Goal: Task Accomplishment & Management: Manage account settings

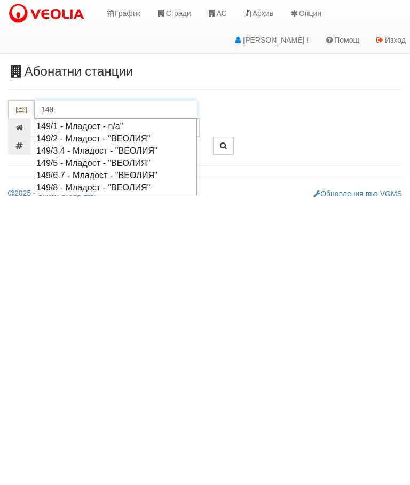
click at [153, 172] on div "149/6,7 - Младост - "ВЕОЛИЯ"" at bounding box center [115, 175] width 159 height 12
type input "149/6,7 - Младост - "ВЕОЛИЯ""
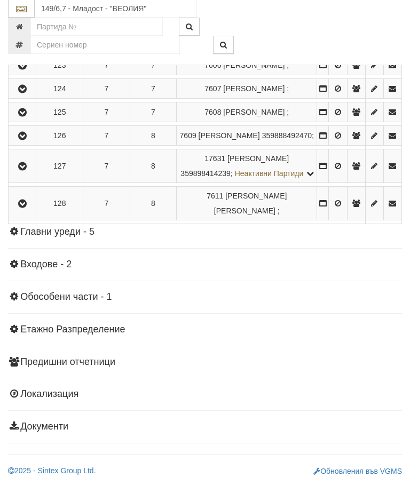
scroll to position [1499, 0]
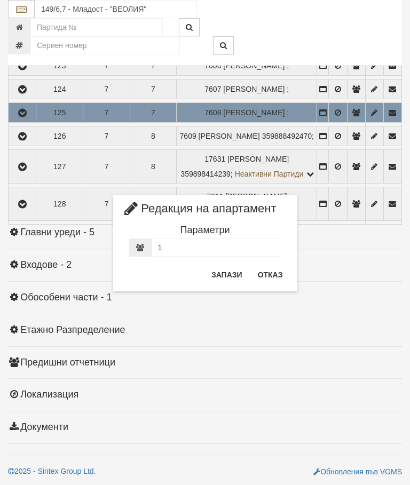
click at [272, 277] on button "Отказ" at bounding box center [271, 274] width 38 height 17
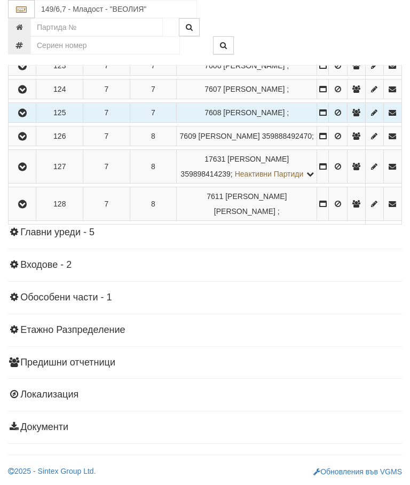
click at [26, 117] on icon "button" at bounding box center [22, 112] width 13 height 7
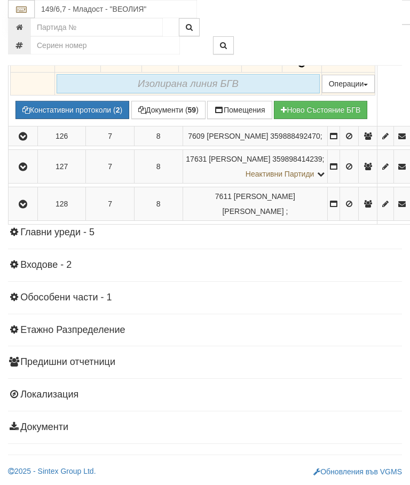
click at [79, 119] on button "Констативни протоколи ( 2 )" at bounding box center [72, 110] width 114 height 18
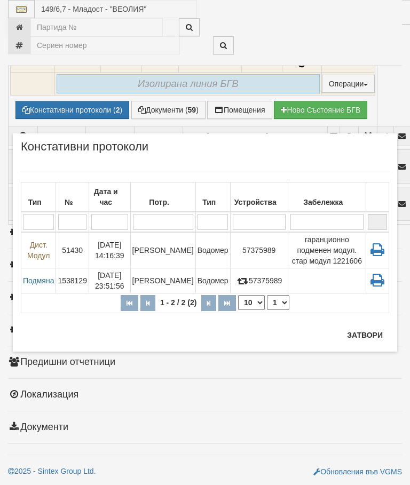
scroll to position [1540, 0]
click at [195, 232] on td "Водомер" at bounding box center [212, 250] width 35 height 36
click at [362, 332] on button "Затвори" at bounding box center [365, 335] width 49 height 17
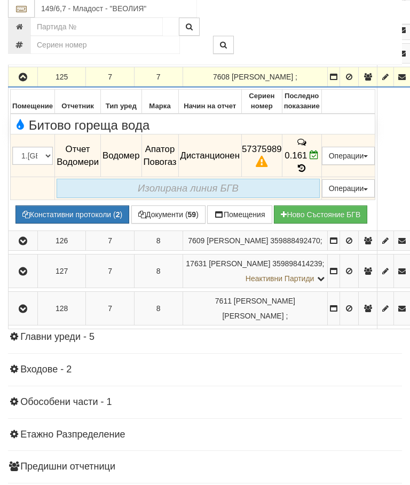
scroll to position [1391, 0]
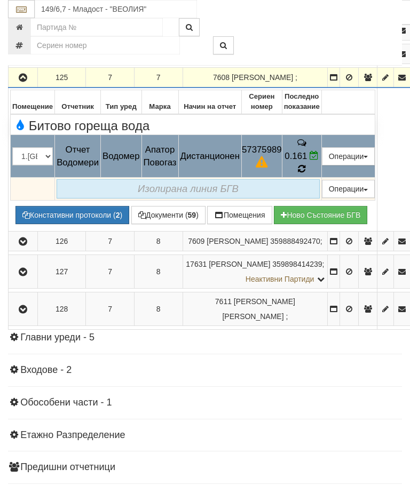
click at [305, 174] on icon at bounding box center [301, 168] width 7 height 9
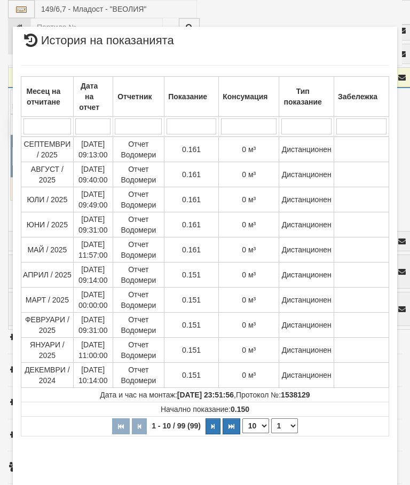
select select "10"
select select "1"
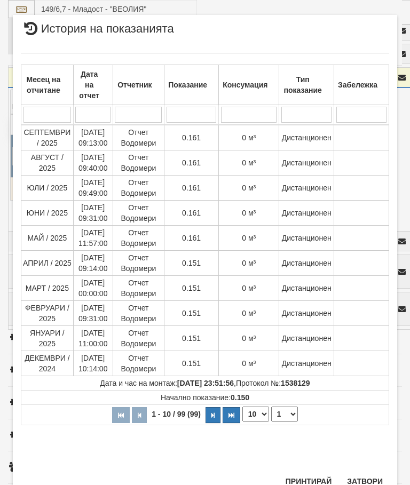
scroll to position [766, 0]
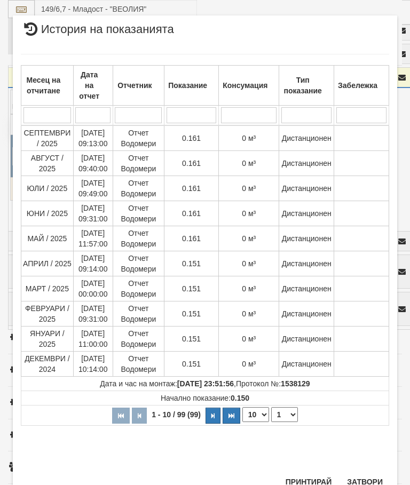
click at [362, 482] on button "Затвори" at bounding box center [365, 482] width 49 height 17
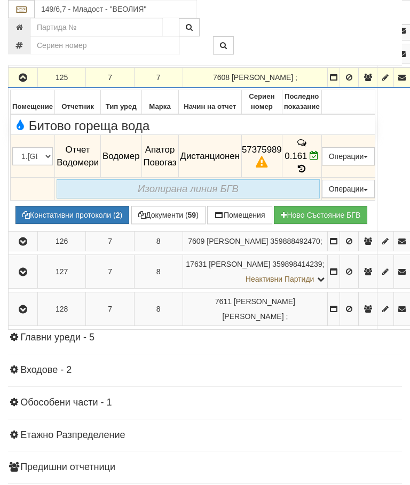
click at [162, 224] on button "Документи ( 59 )" at bounding box center [168, 215] width 74 height 18
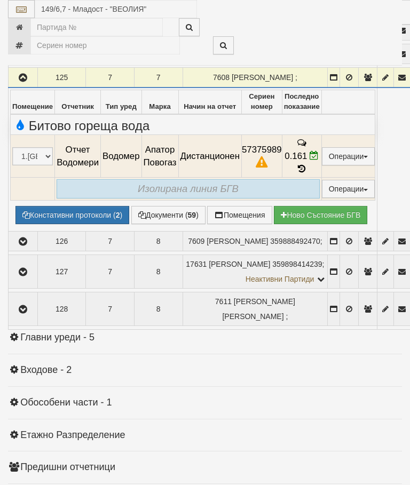
select select "10"
select select "1"
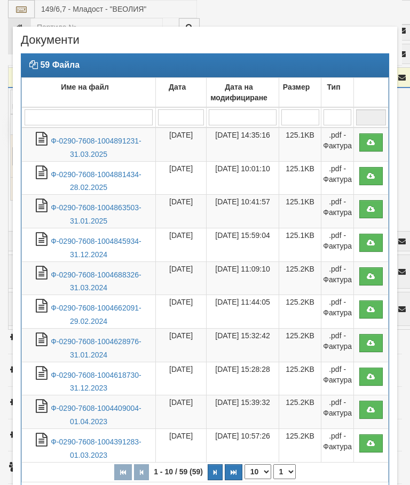
click at [98, 144] on link "Ф-0290-7608-1004891231-31.03.2025" at bounding box center [96, 148] width 90 height 22
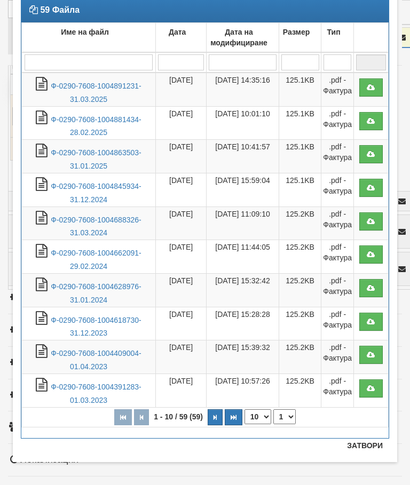
scroll to position [54, 0]
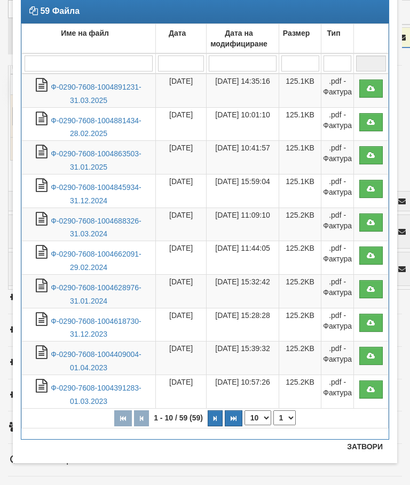
click at [357, 442] on button "Затвори" at bounding box center [365, 446] width 49 height 17
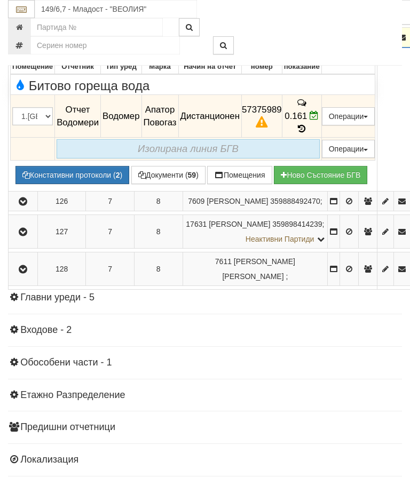
click at [23, 45] on button "button" at bounding box center [23, 37] width 26 height 16
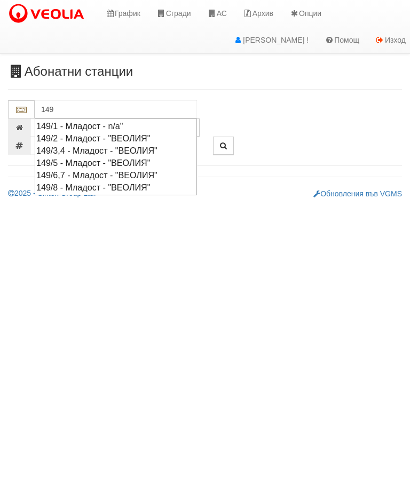
click at [137, 172] on div "149/6,7 - Младост - "ВЕОЛИЯ"" at bounding box center [115, 175] width 159 height 12
type input "149/6,7 - Младост - "ВЕОЛИЯ""
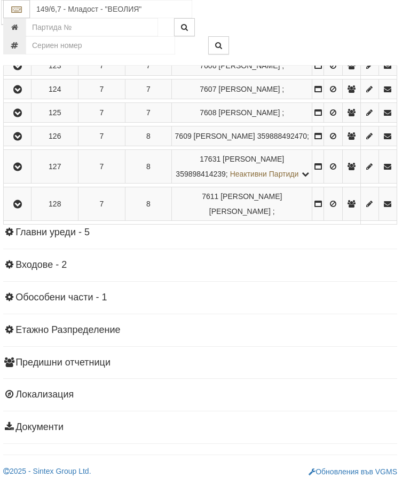
scroll to position [1568, 4]
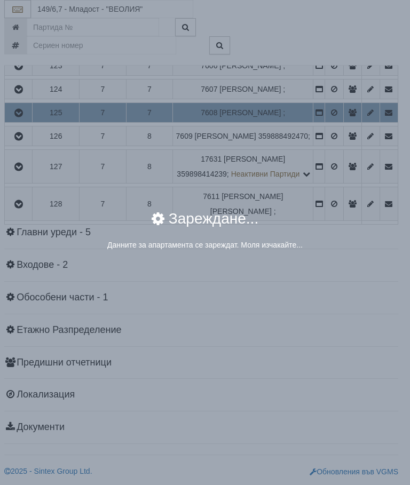
click at [362, 323] on div "× Зареждане... Данните за апартамента се зареждат. Моля изчакайте..." at bounding box center [205, 242] width 410 height 485
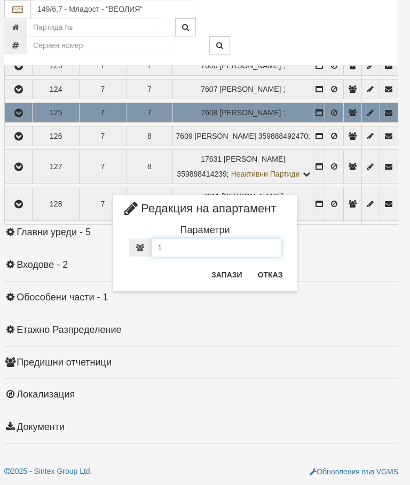
click at [175, 251] on input "1" at bounding box center [217, 248] width 130 height 18
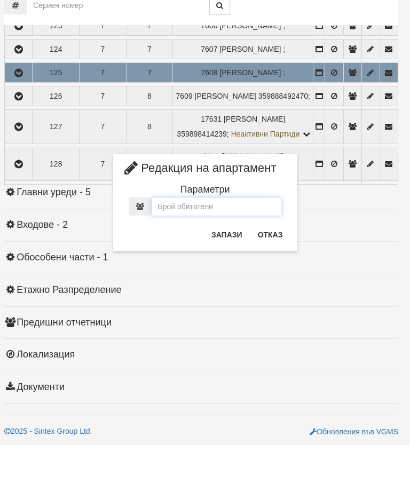
type input "0"
click at [229, 266] on button "Запази" at bounding box center [227, 274] width 44 height 17
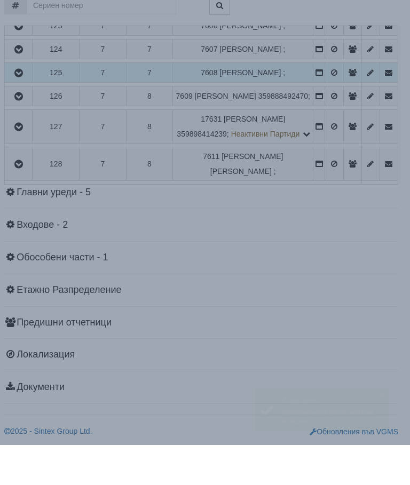
scroll to position [1608, 4]
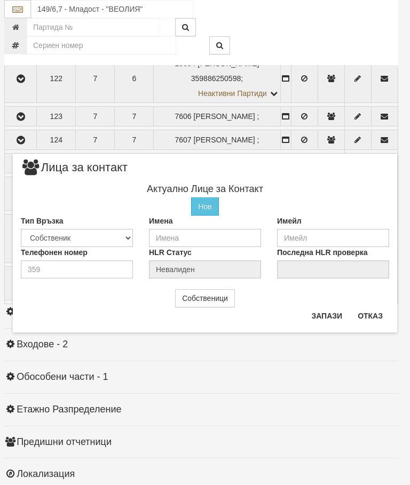
click at [364, 312] on button "Отказ" at bounding box center [370, 316] width 38 height 17
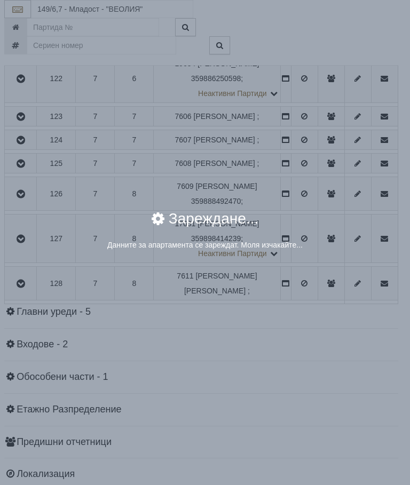
click at [331, 237] on div "Зареждане..." at bounding box center [205, 225] width 368 height 28
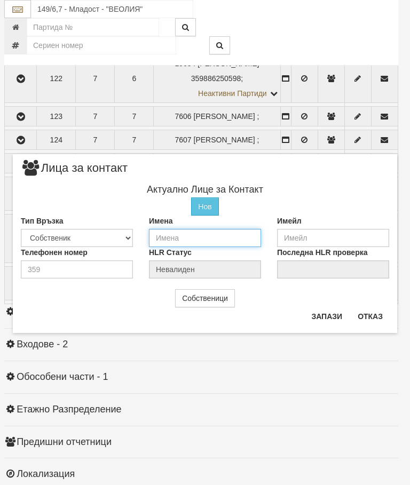
click at [171, 238] on input "text" at bounding box center [205, 238] width 112 height 18
type input "Емилия Атанасова"
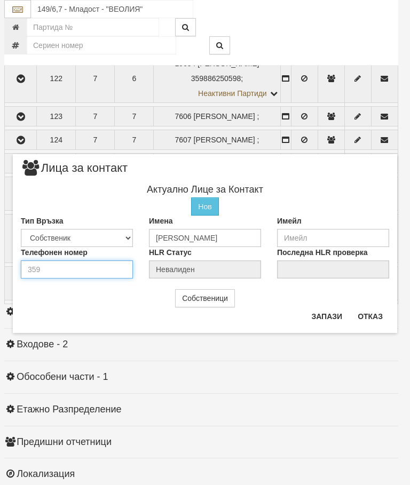
click at [60, 271] on input "number" at bounding box center [77, 270] width 112 height 18
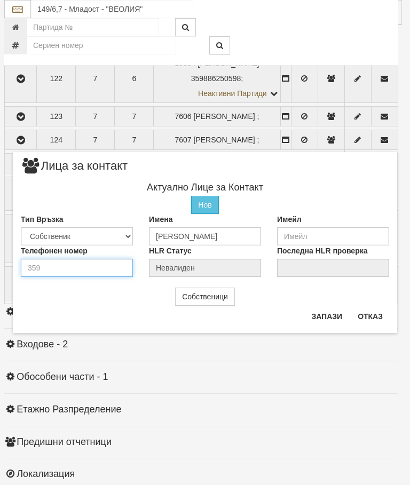
scroll to position [1608, 0]
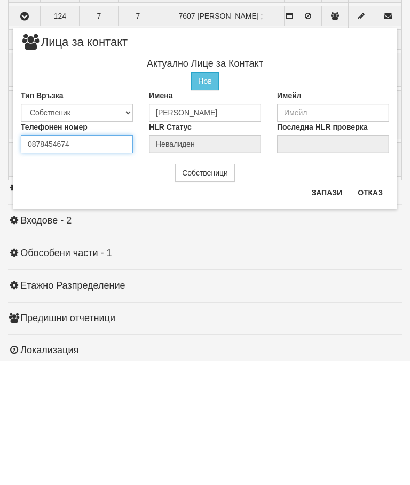
type input "0878454674"
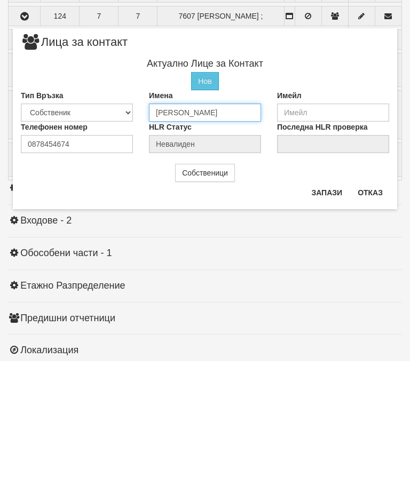
click at [246, 227] on input "Емилия Атанасова" at bounding box center [205, 236] width 112 height 18
type input "Емилия Атанасова нов собственик"
click at [333, 308] on button "Запази" at bounding box center [327, 316] width 44 height 17
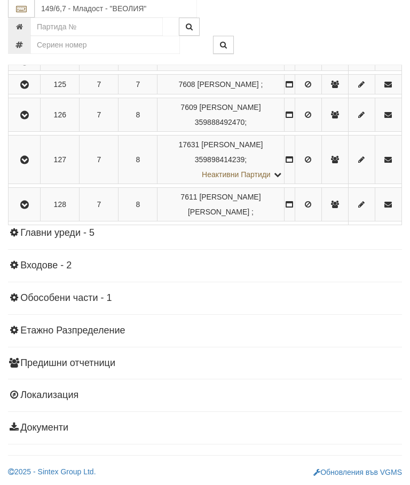
scroll to position [1708, 0]
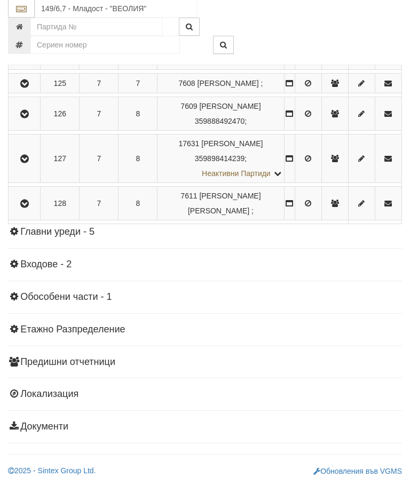
click at [27, 88] on icon "button" at bounding box center [24, 84] width 13 height 7
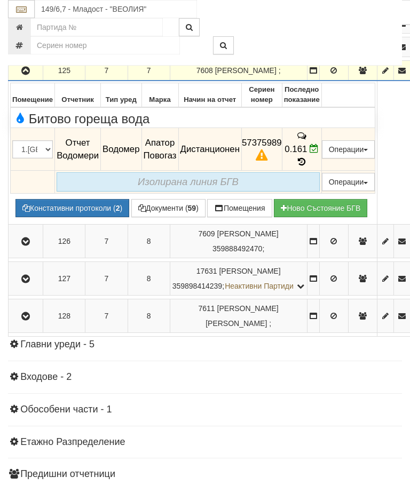
scroll to position [1565, 0]
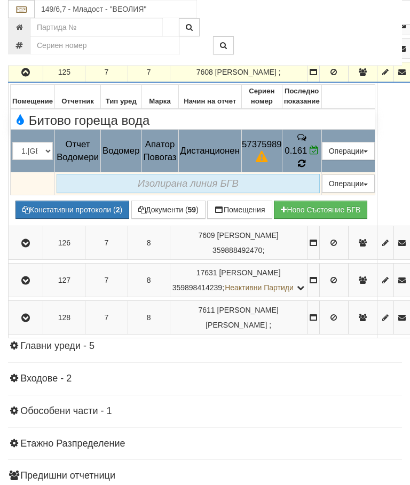
click at [307, 169] on icon at bounding box center [302, 163] width 10 height 11
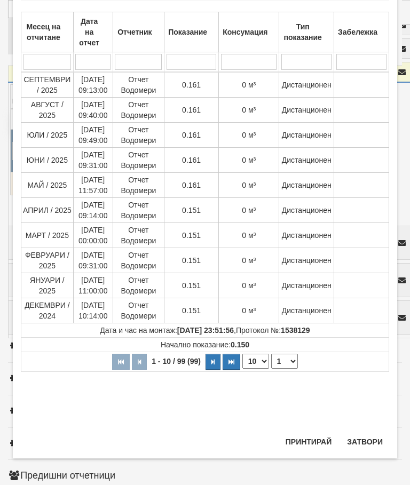
scroll to position [599, 0]
click at [371, 437] on button "Затвори" at bounding box center [365, 442] width 49 height 17
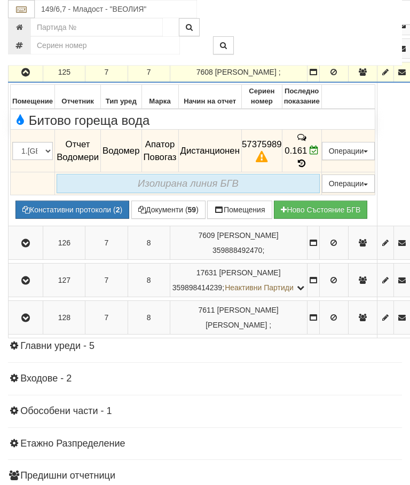
click at [32, 76] on icon "button" at bounding box center [25, 72] width 13 height 7
